Goal: Navigation & Orientation: Find specific page/section

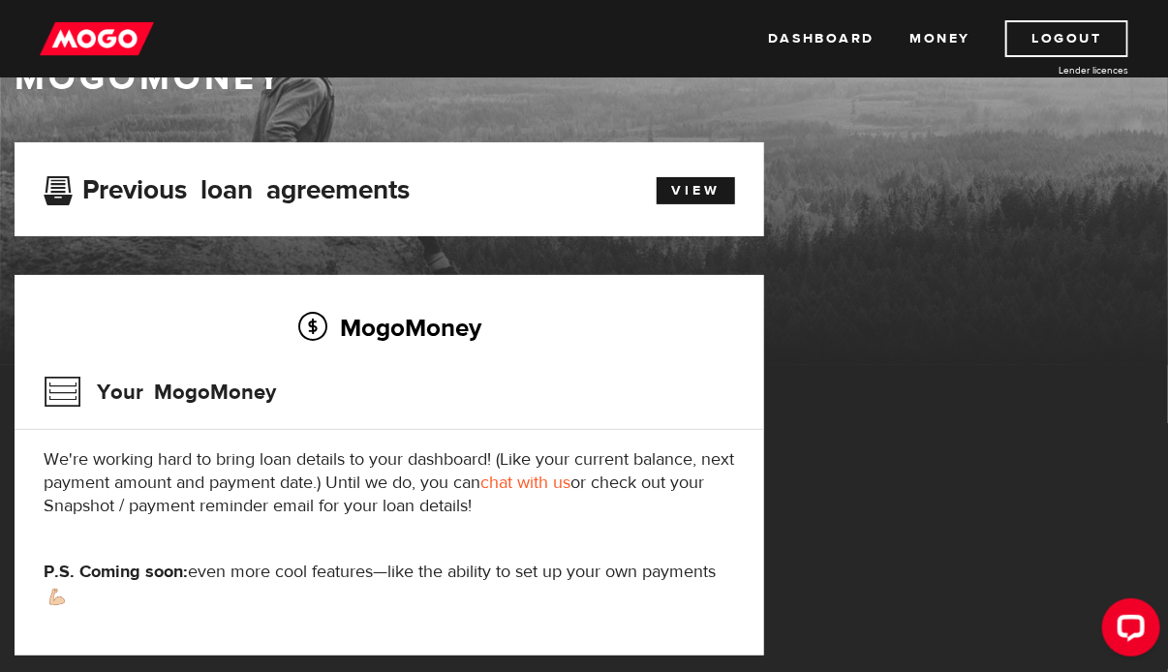
scroll to position [66, 0]
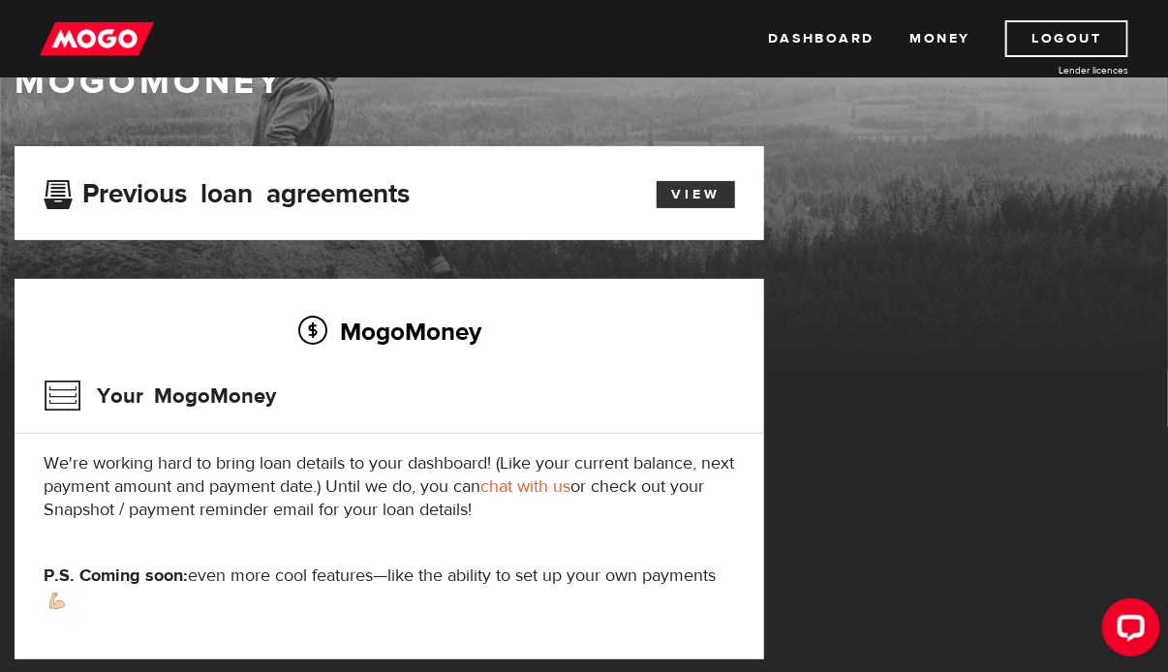
click at [698, 196] on link "View" at bounding box center [696, 194] width 78 height 27
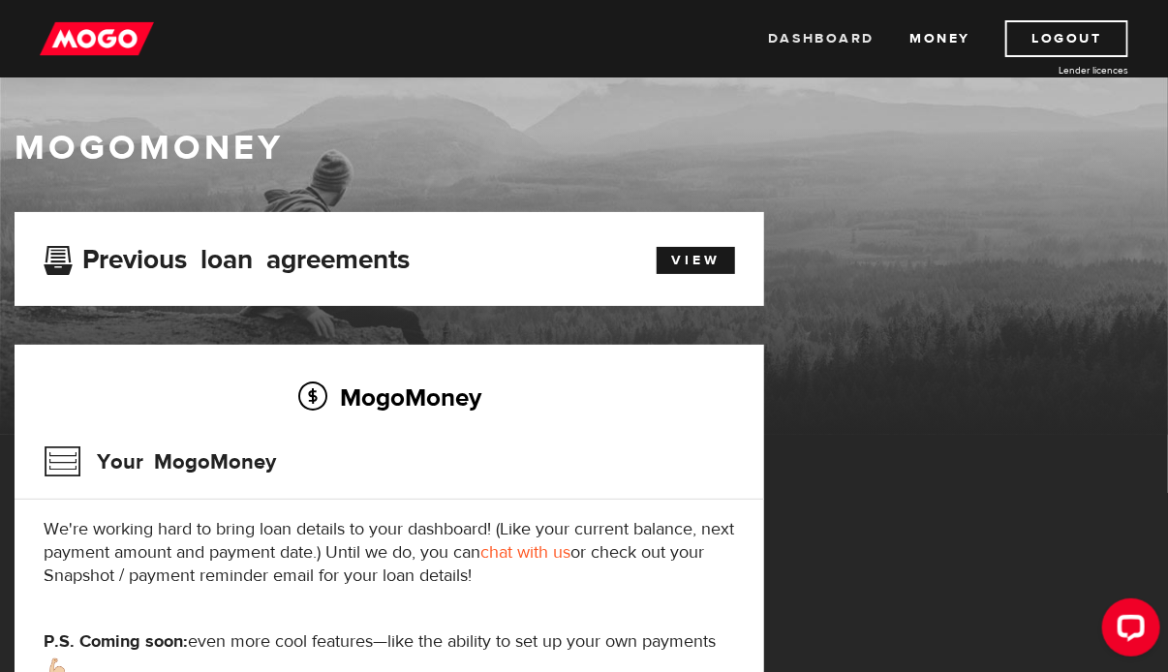
click at [854, 35] on link "Dashboard" at bounding box center [821, 38] width 107 height 37
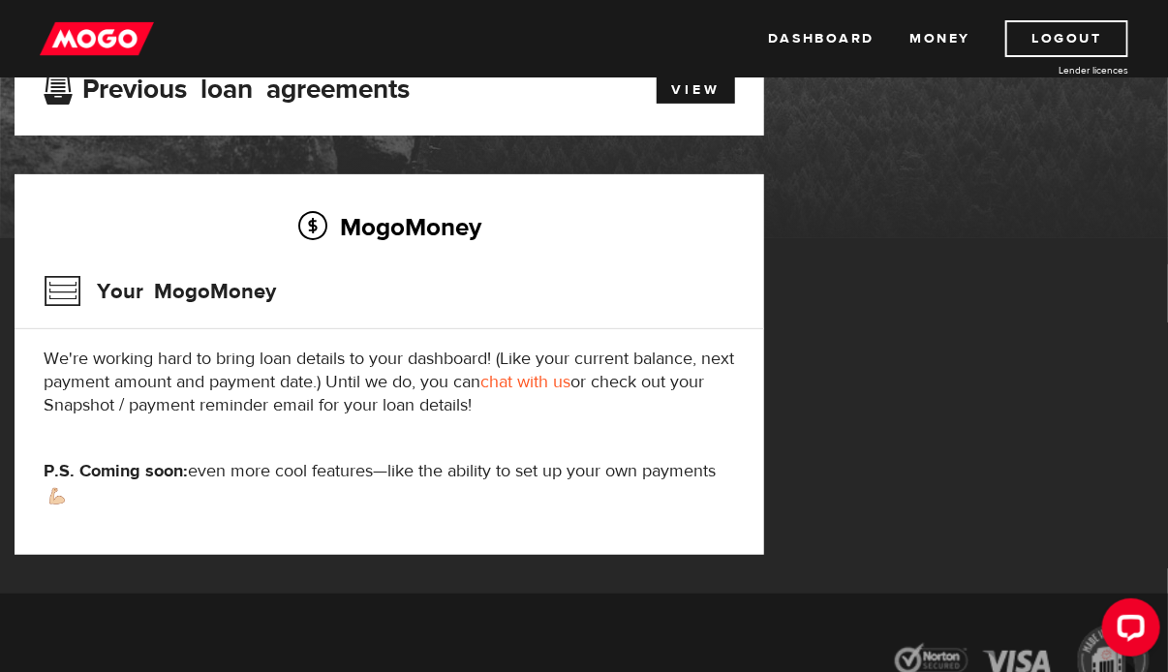
scroll to position [167, 0]
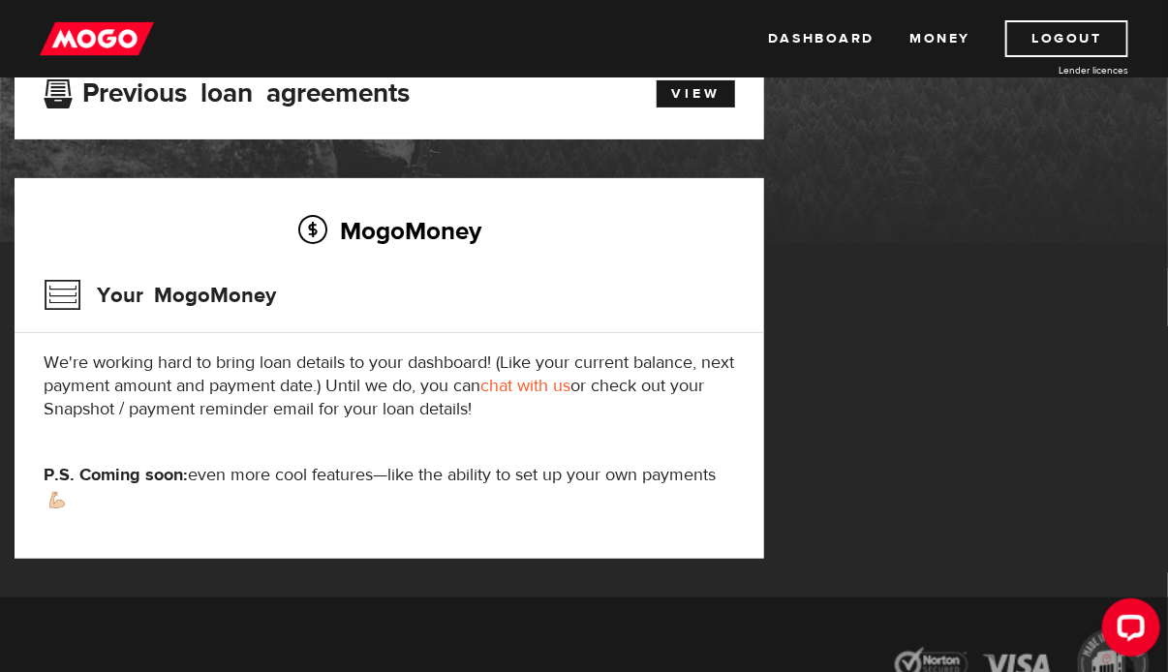
click at [101, 298] on h3 "Your MogoMoney" at bounding box center [160, 295] width 233 height 50
click at [405, 223] on h2 "MogoMoney" at bounding box center [390, 230] width 692 height 41
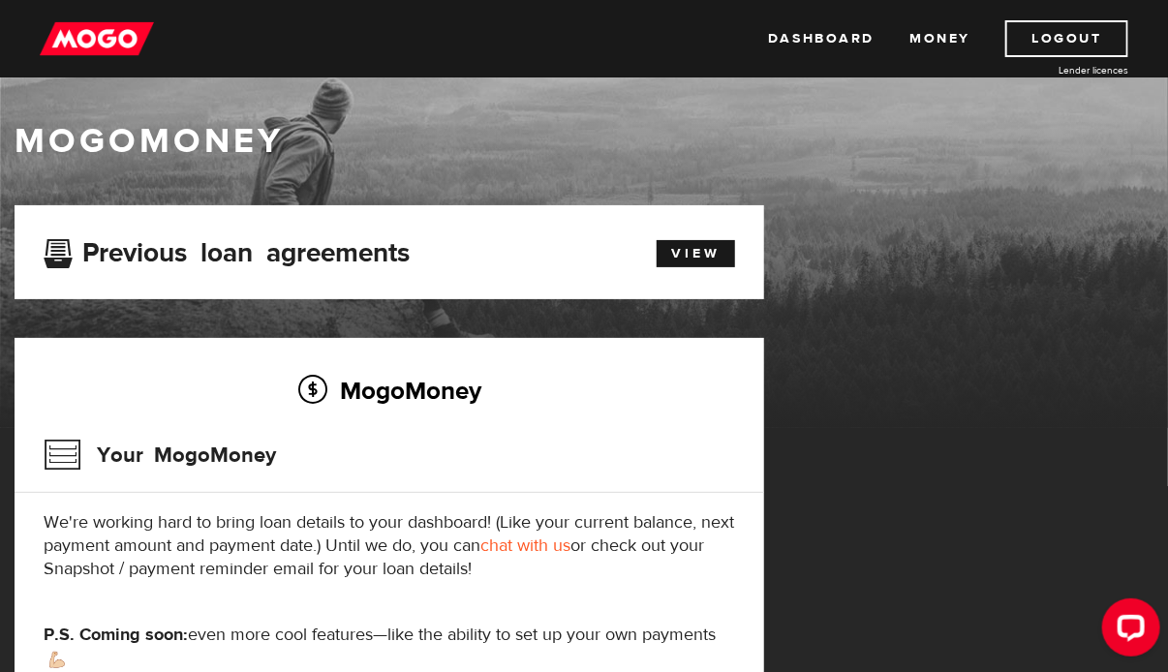
scroll to position [0, 0]
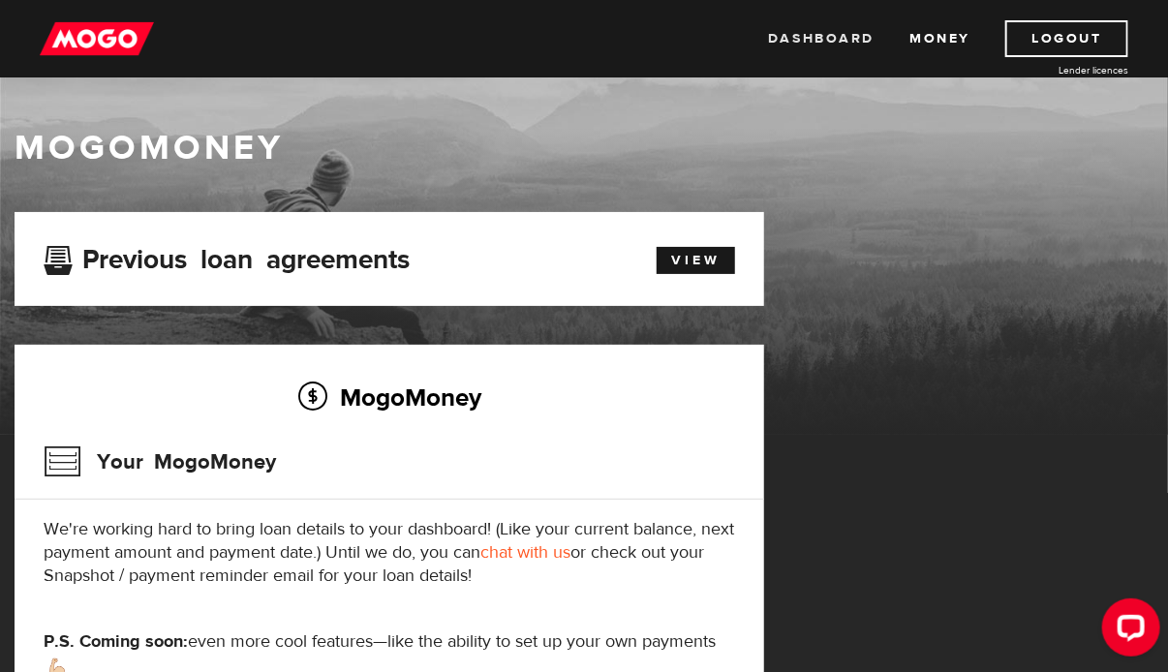
click at [837, 39] on link "Dashboard" at bounding box center [821, 38] width 107 height 37
click at [837, 32] on link "Dashboard" at bounding box center [821, 38] width 107 height 37
click at [52, 254] on h3 "Previous loan agreements" at bounding box center [227, 256] width 366 height 25
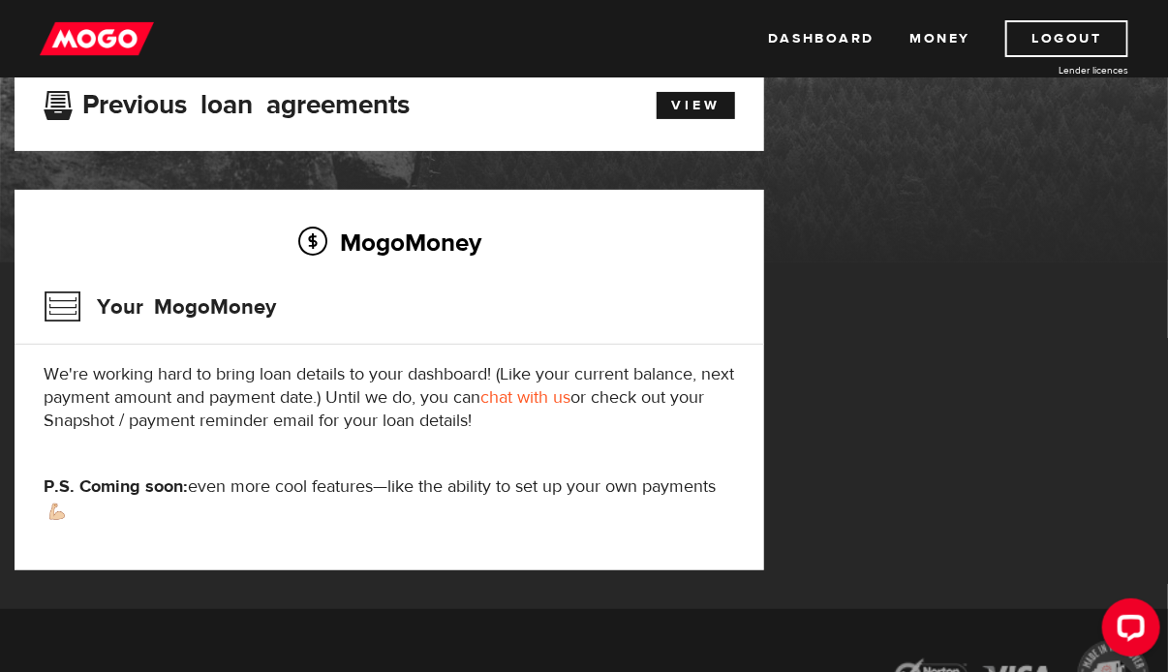
scroll to position [158, 0]
